Goal: Navigation & Orientation: Find specific page/section

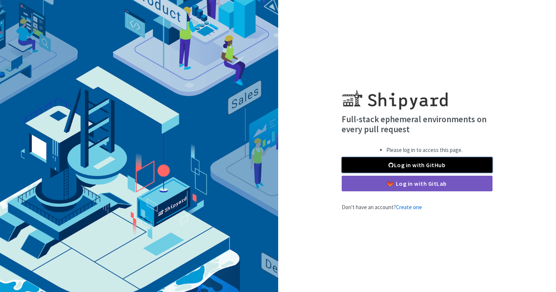
click at [429, 162] on link "Log in with GitHub" at bounding box center [417, 165] width 151 height 16
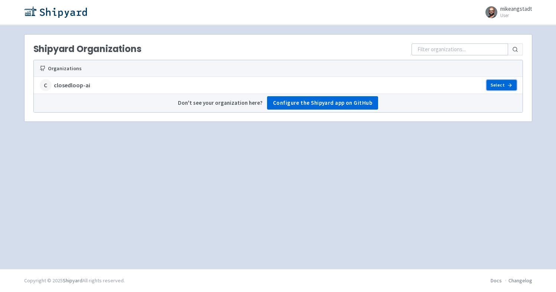
click at [502, 85] on link "Select" at bounding box center [502, 85] width 30 height 10
